Goal: Information Seeking & Learning: Check status

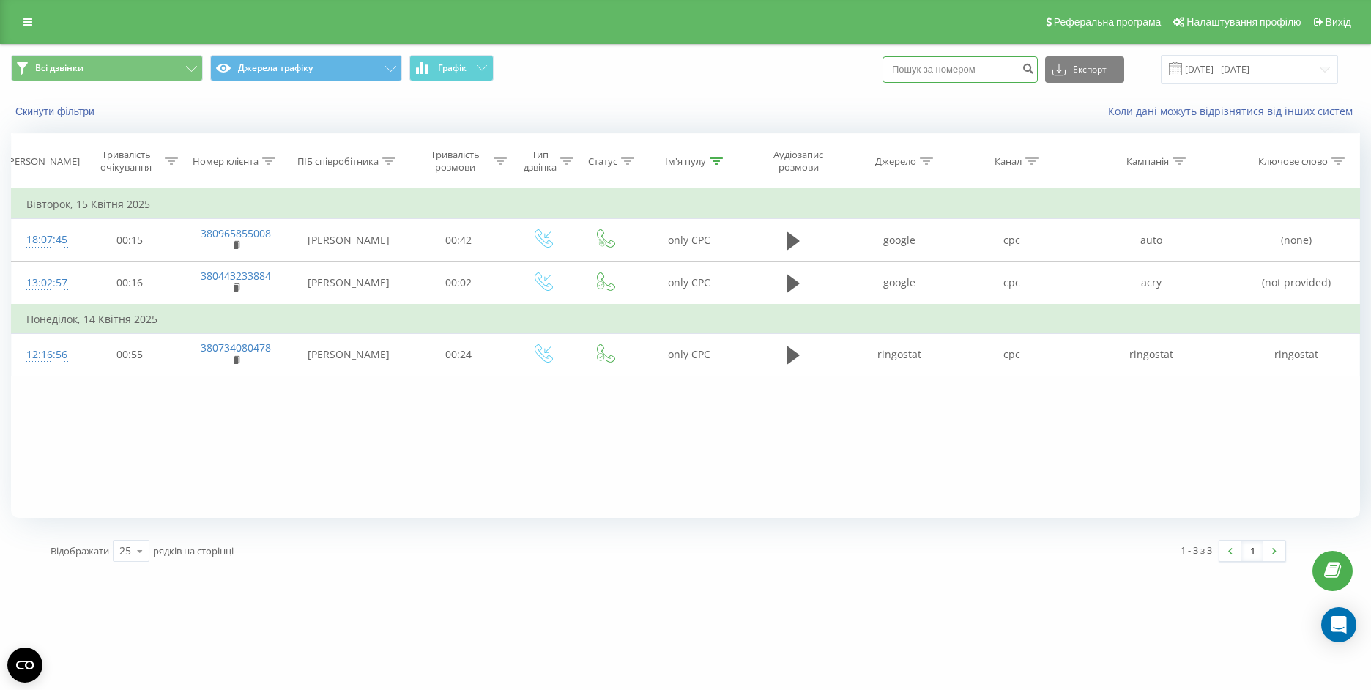
click at [913, 79] on input at bounding box center [960, 69] width 155 height 26
paste input "0400041"
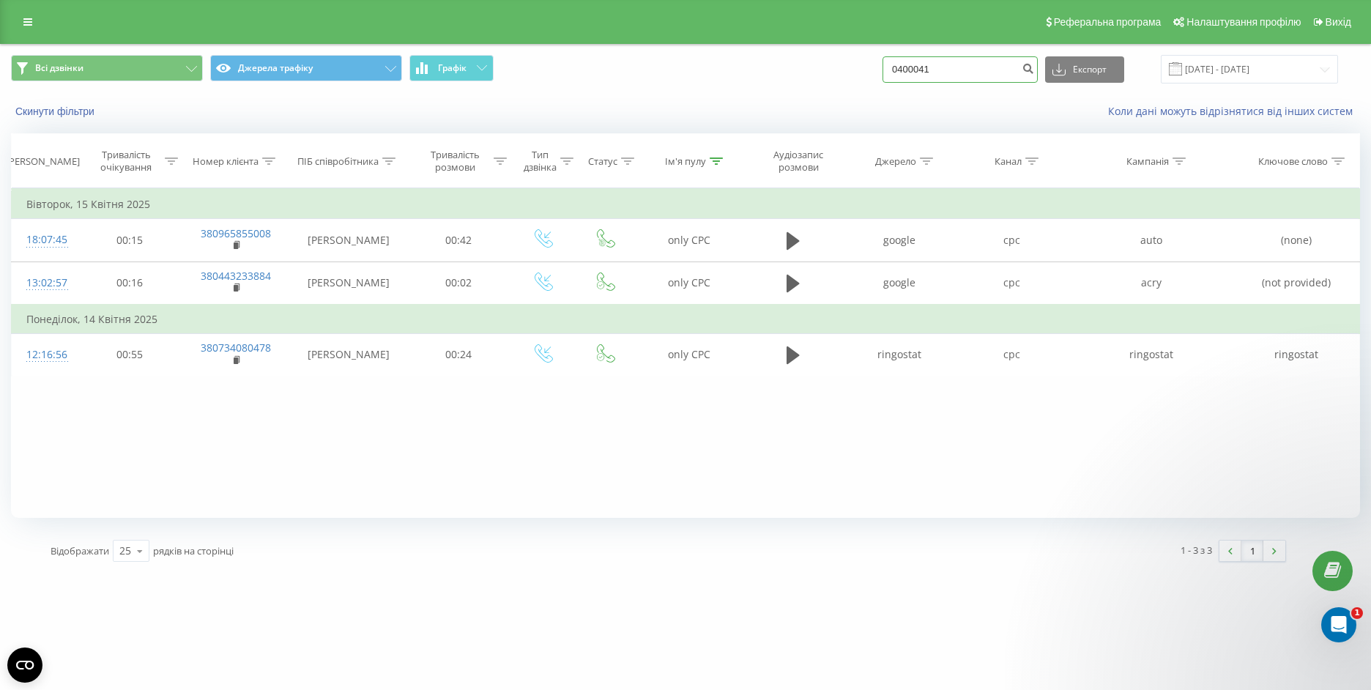
click at [909, 71] on input "0400041" at bounding box center [960, 69] width 155 height 26
type input "380930400041"
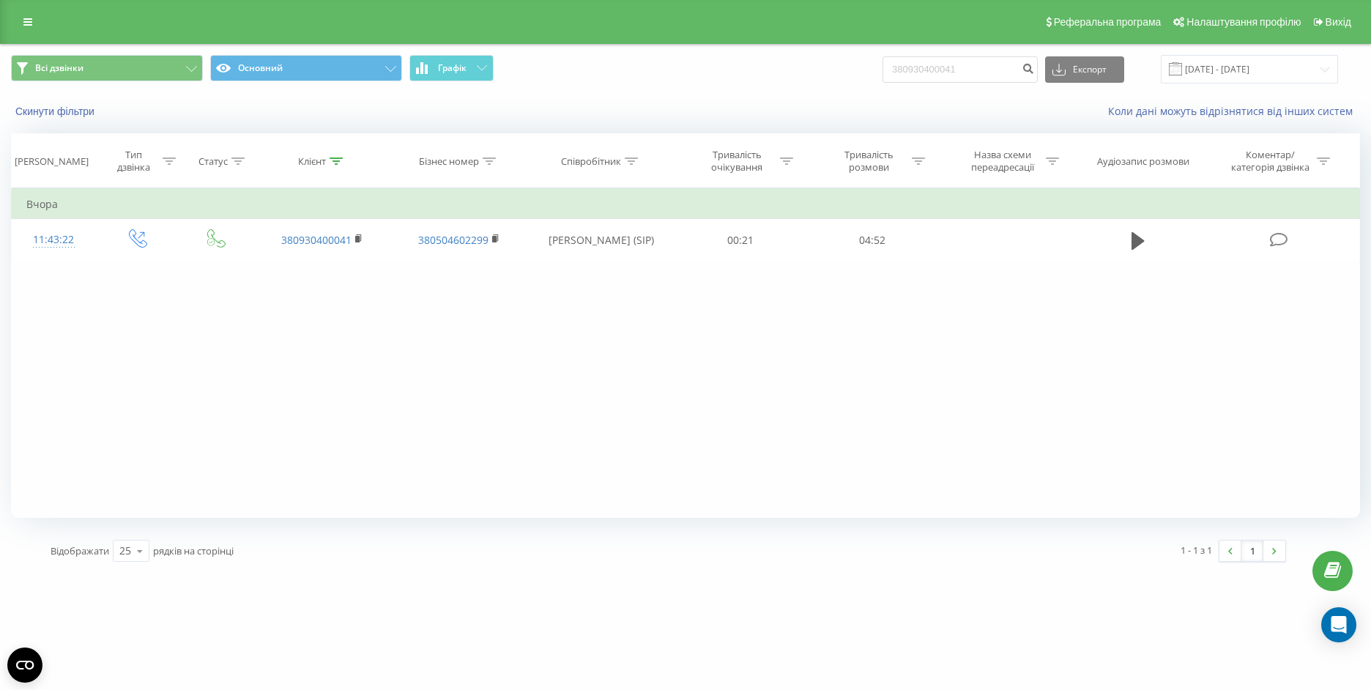
drag, startPoint x: 1012, startPoint y: 408, endPoint x: 1011, endPoint y: 385, distance: 23.5
click at [1012, 408] on div "Фільтрувати за умовою Дорівнює Введіть значення Скасувати OK Фільтрувати за умо…" at bounding box center [685, 353] width 1349 height 330
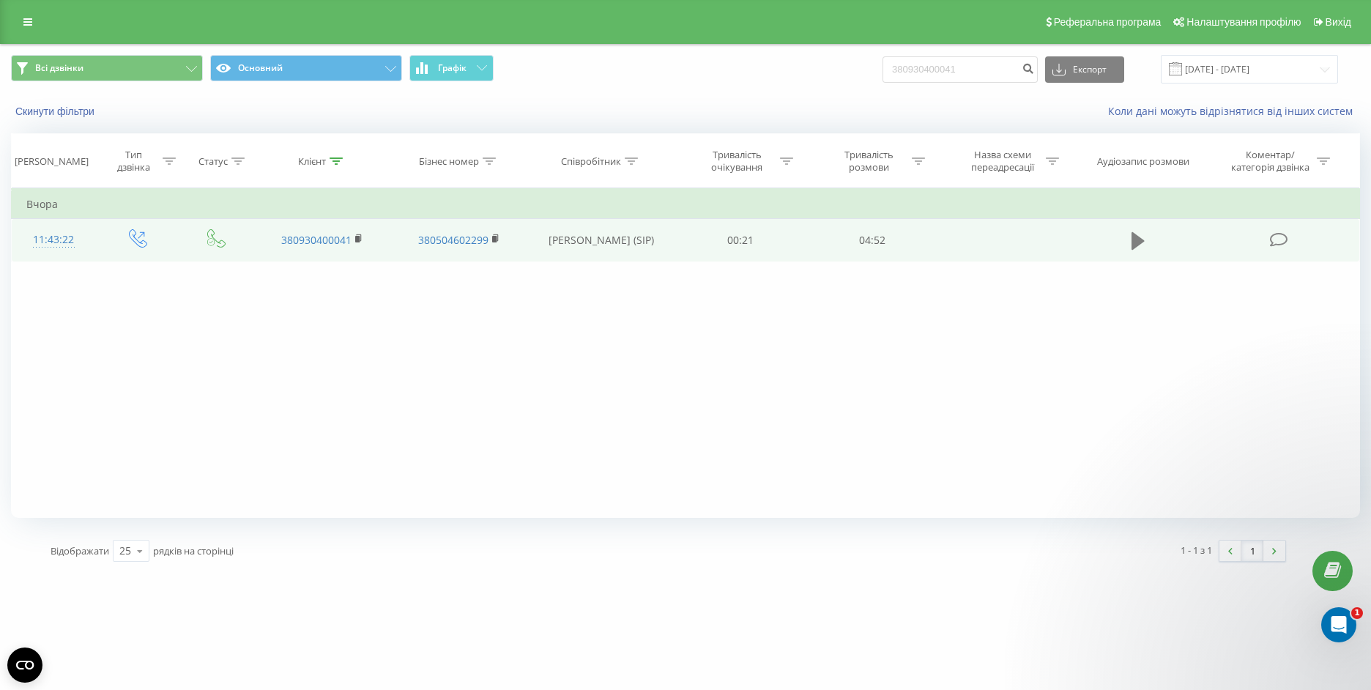
click at [1135, 248] on icon at bounding box center [1138, 241] width 13 height 21
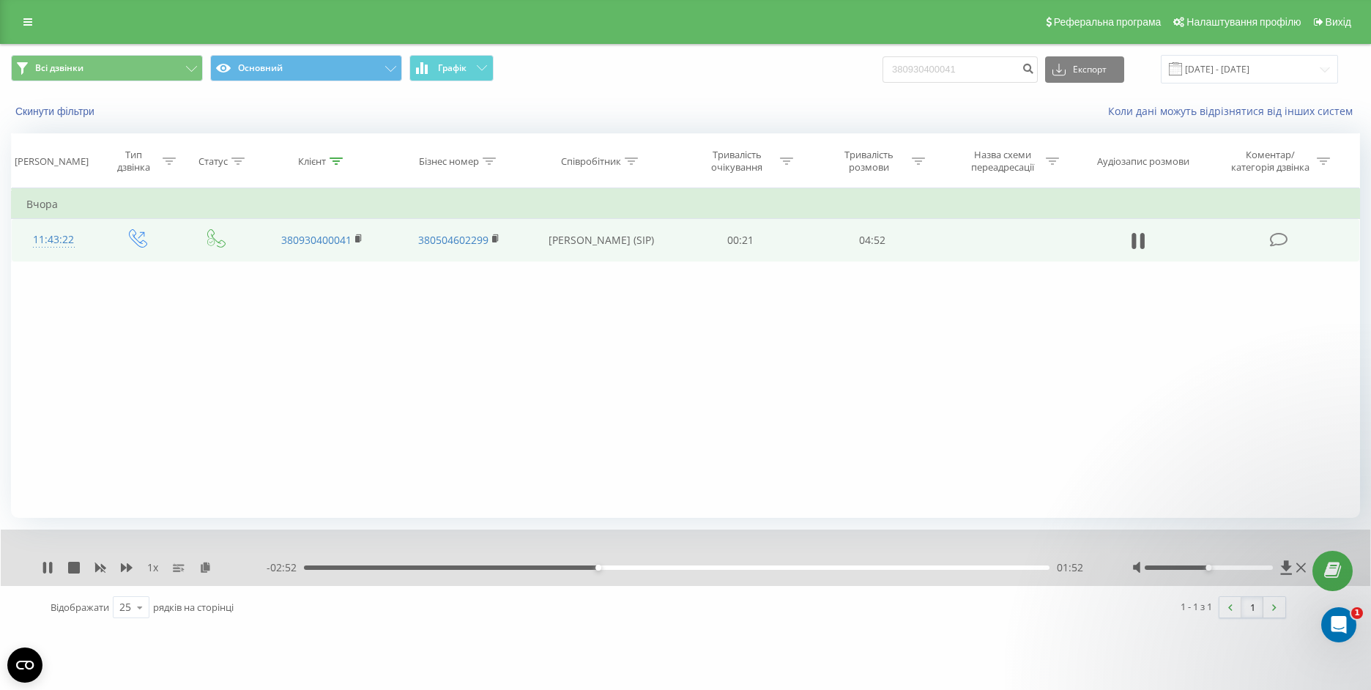
click at [880, 565] on div "- 02:52 01:52 01:52" at bounding box center [681, 567] width 828 height 15
click at [943, 568] on div "04:04" at bounding box center [677, 567] width 746 height 4
click at [1000, 567] on div "04:26" at bounding box center [677, 567] width 746 height 4
click at [983, 565] on div "04:19" at bounding box center [677, 567] width 746 height 4
click at [960, 565] on div "04:10" at bounding box center [677, 567] width 746 height 4
